Goal: Feedback & Contribution: Submit feedback/report problem

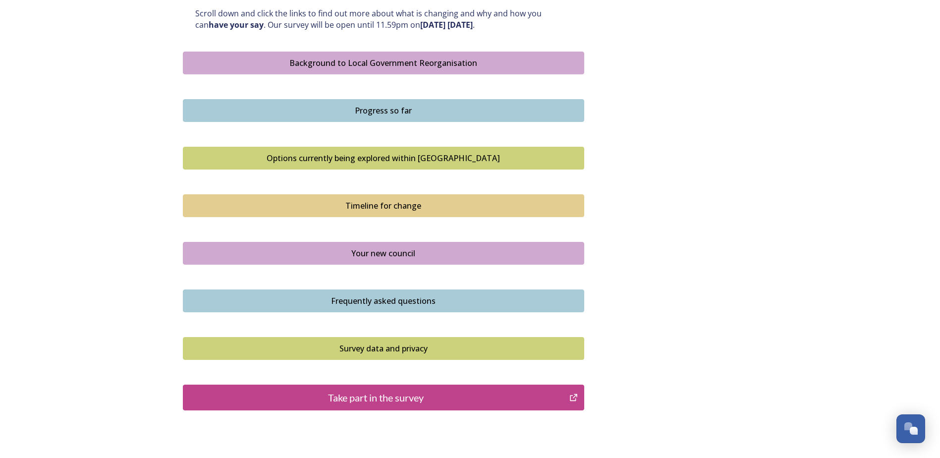
scroll to position [609, 0]
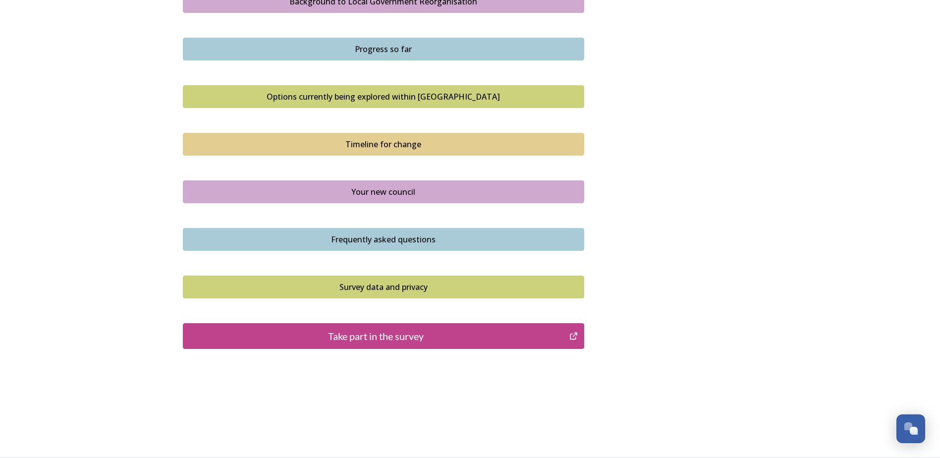
click at [396, 343] on div "Take part in the survey" at bounding box center [376, 336] width 376 height 15
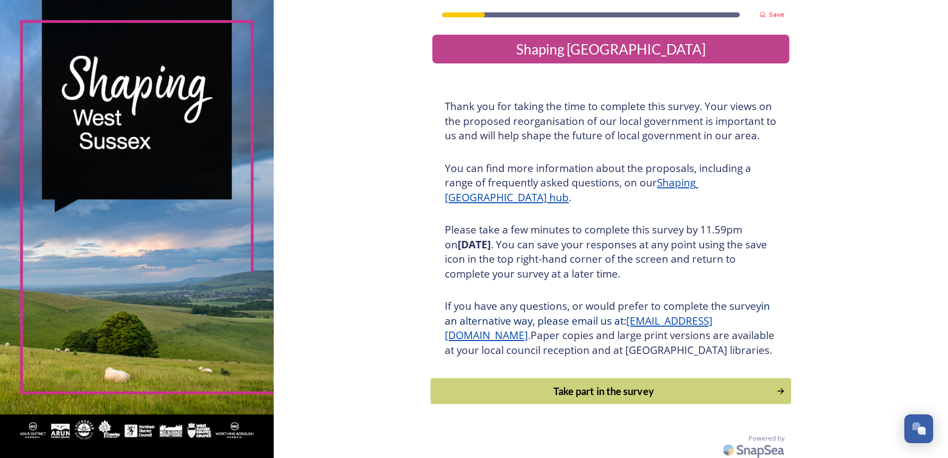
click at [589, 398] on div "Take part in the survey" at bounding box center [603, 391] width 335 height 15
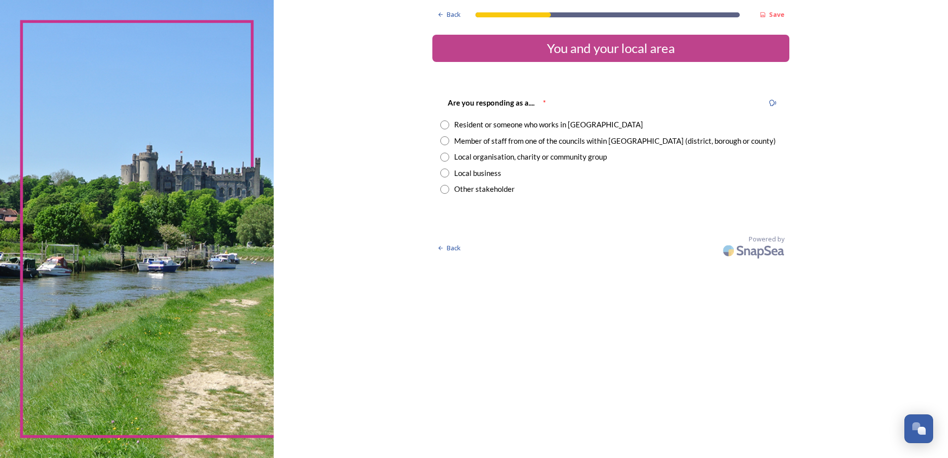
click at [446, 125] on input "radio" at bounding box center [444, 124] width 9 height 9
radio input "true"
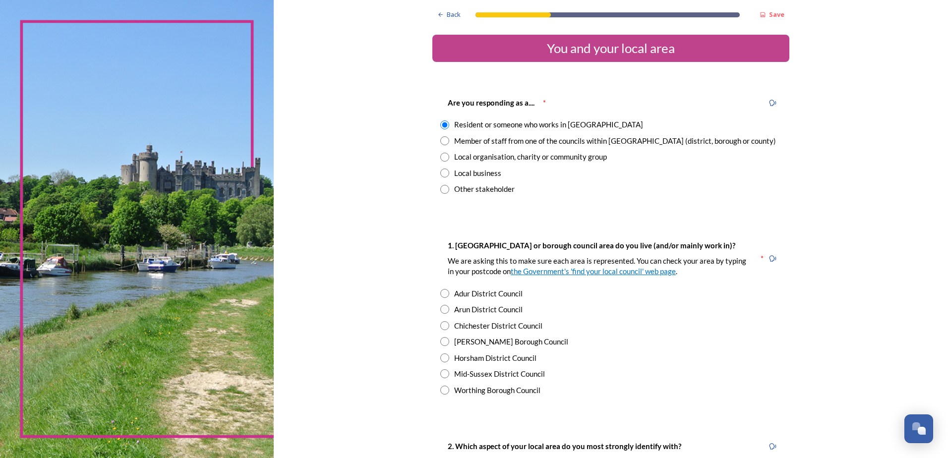
click at [440, 311] on input "radio" at bounding box center [444, 309] width 9 height 9
radio input "true"
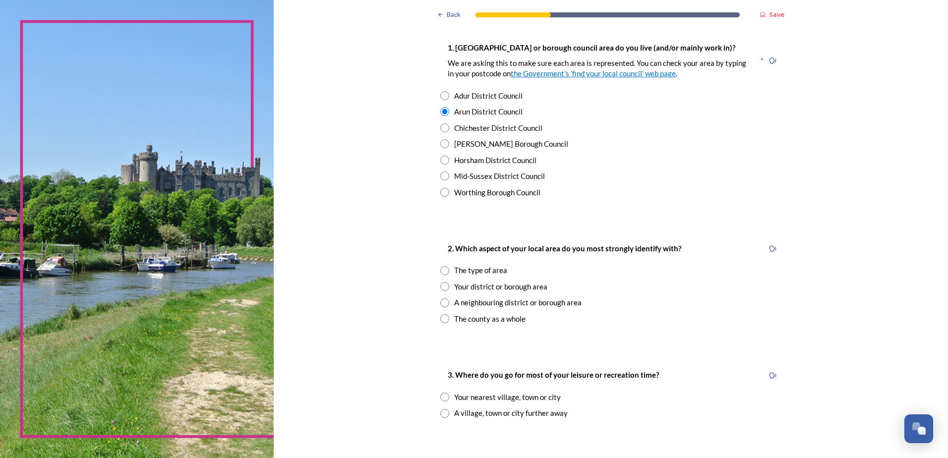
scroll to position [198, 0]
click at [442, 288] on input "radio" at bounding box center [444, 286] width 9 height 9
radio input "true"
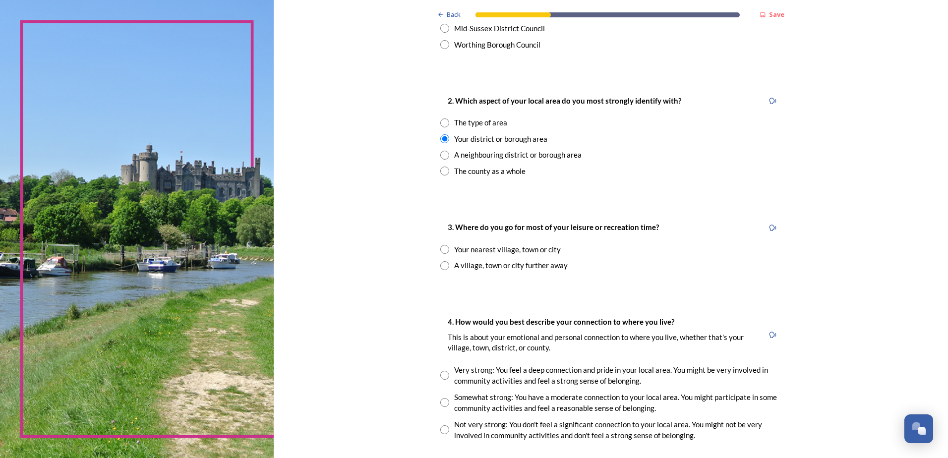
scroll to position [347, 0]
click at [442, 247] on input "radio" at bounding box center [444, 247] width 9 height 9
radio input "true"
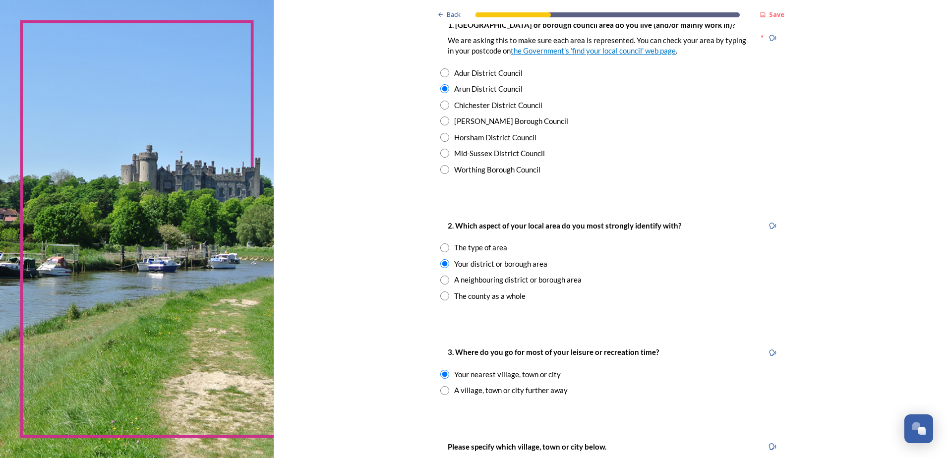
scroll to position [198, 0]
